Goal: Go to known website: Go to known website

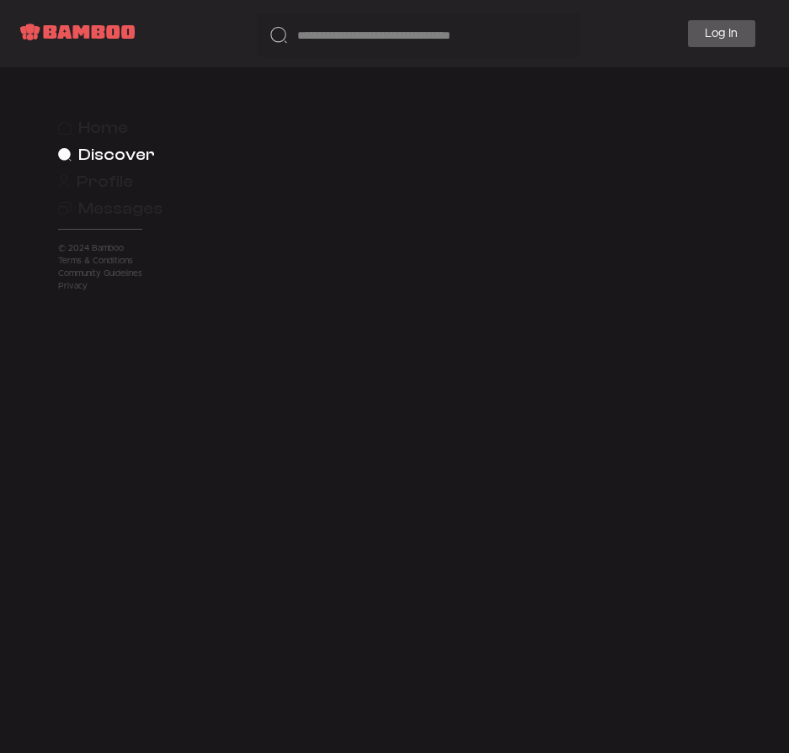
click at [720, 34] on link "Log In" at bounding box center [721, 33] width 67 height 27
